Goal: Task Accomplishment & Management: Use online tool/utility

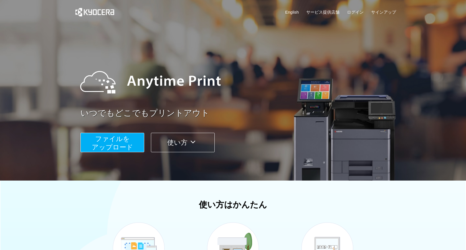
click at [130, 141] on button "ファイルを ​​アップロード" at bounding box center [112, 142] width 64 height 19
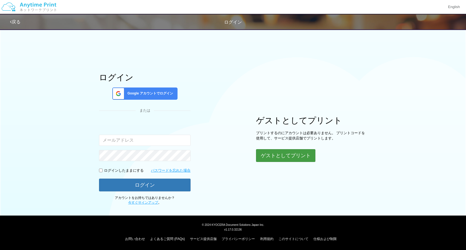
click at [286, 154] on button "ゲストとしてプリント" at bounding box center [285, 155] width 59 height 13
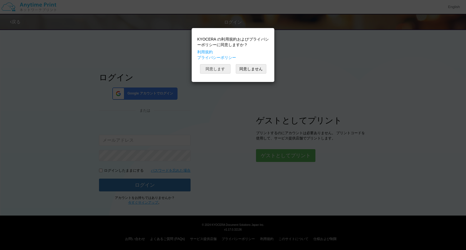
click at [222, 68] on button "同意します" at bounding box center [215, 68] width 31 height 9
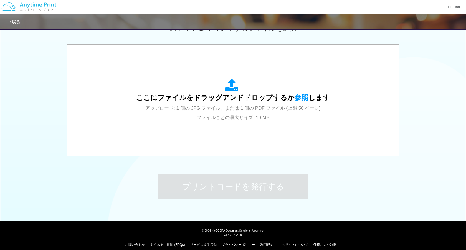
scroll to position [166, 0]
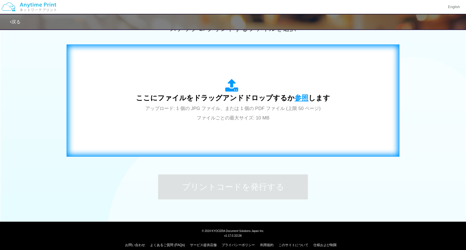
click at [301, 97] on span "参照" at bounding box center [302, 98] width 14 height 8
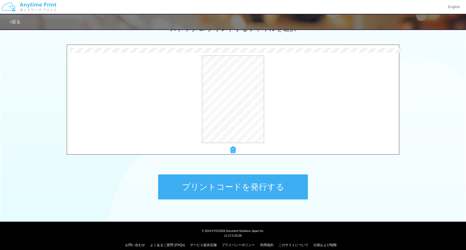
click at [262, 189] on button "プリントコードを発行する" at bounding box center [233, 186] width 150 height 25
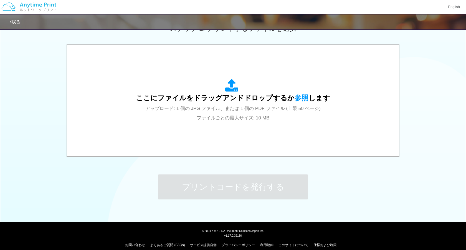
scroll to position [0, 0]
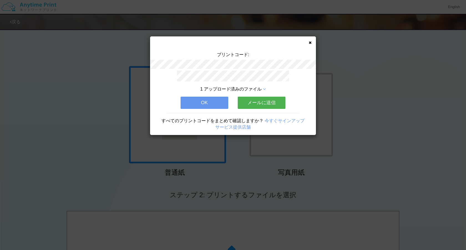
click at [261, 103] on button "メールに送信" at bounding box center [262, 103] width 48 height 12
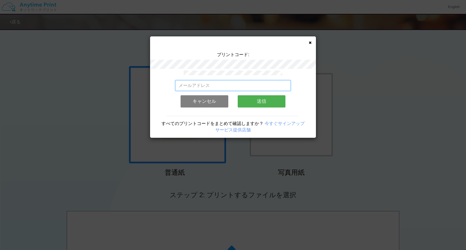
click at [227, 85] on input "email" at bounding box center [233, 85] width 116 height 11
type input "さ"
type input "[PERSON_NAME][EMAIL_ADDRESS][DOMAIN_NAME]"
click at [262, 100] on button "送信" at bounding box center [262, 101] width 48 height 12
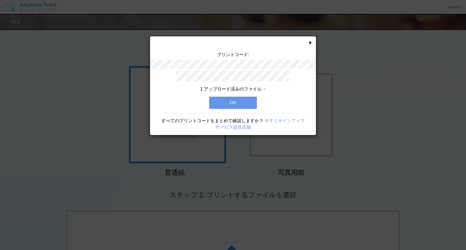
click at [246, 101] on button "OK" at bounding box center [233, 103] width 48 height 12
